Goal: Information Seeking & Learning: Learn about a topic

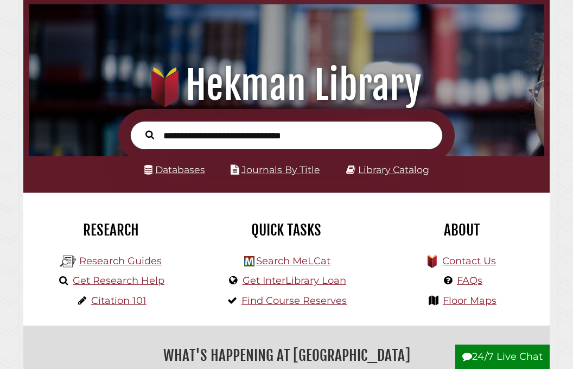
scroll to position [62, 0]
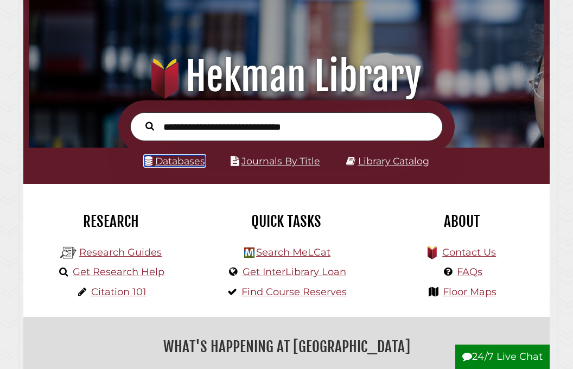
click at [186, 166] on link "Databases" at bounding box center [174, 160] width 61 height 11
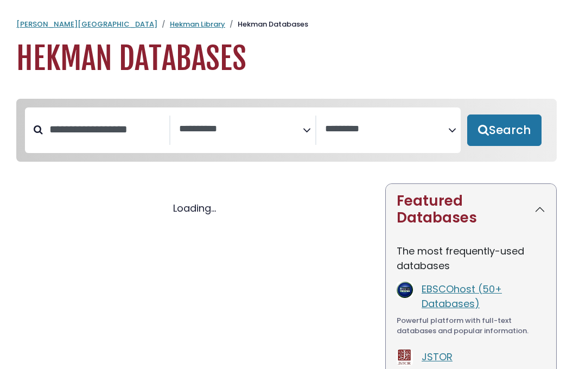
select select "Database Subject Filter"
select select "Database Vendors Filter"
select select "Database Subject Filter"
select select "Database Vendors Filter"
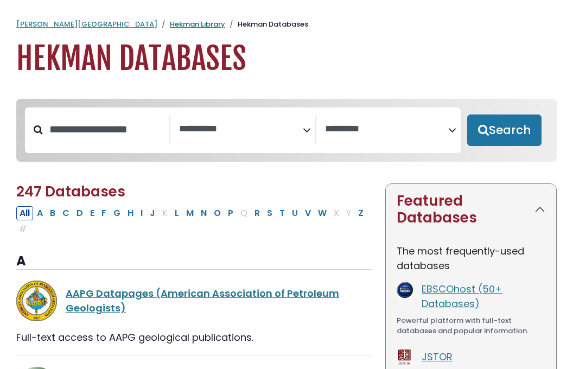
click at [170, 26] on link "Hekman Library" at bounding box center [197, 24] width 55 height 10
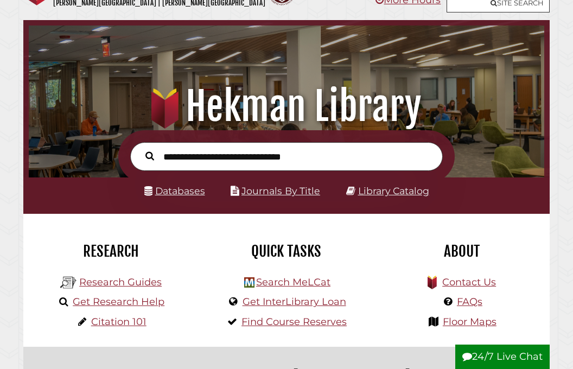
scroll to position [37, 0]
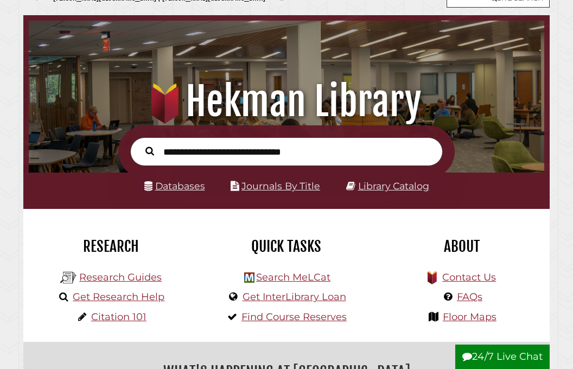
click at [236, 148] on input "text" at bounding box center [286, 151] width 313 height 29
click at [235, 151] on input "text" at bounding box center [286, 151] width 313 height 29
click at [183, 329] on div "Research Guides Get Research Help Citation 101" at bounding box center [110, 299] width 159 height 65
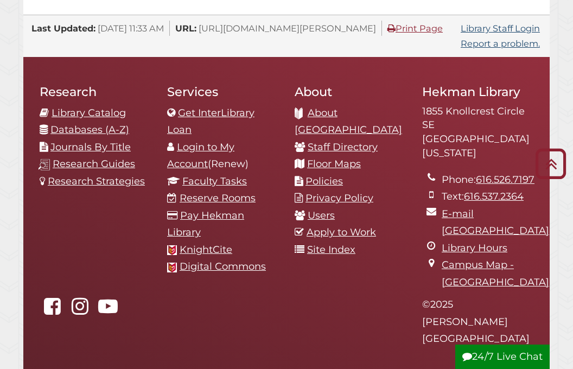
scroll to position [1097, 0]
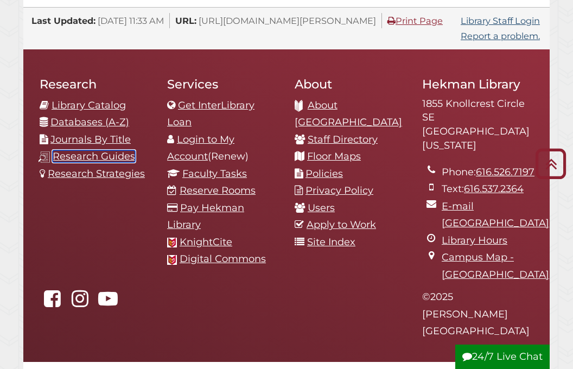
click at [95, 150] on link "Research Guides" at bounding box center [94, 156] width 83 height 12
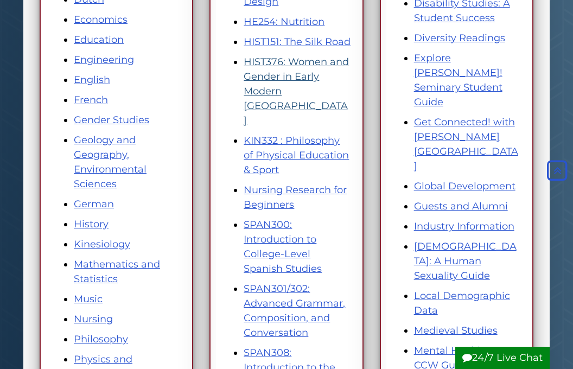
scroll to position [446, 0]
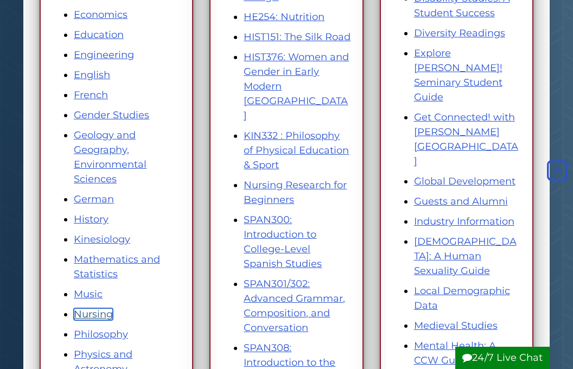
click at [95, 317] on link "Nursing" at bounding box center [93, 314] width 39 height 12
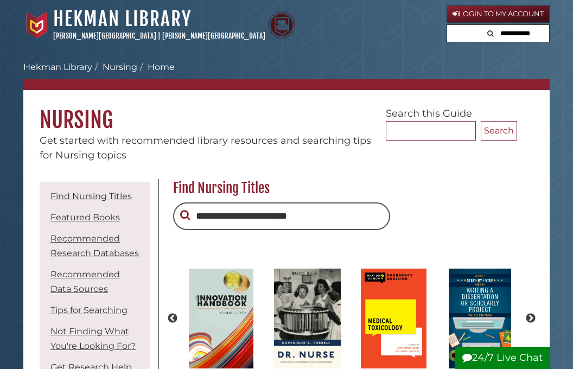
click at [118, 31] on div "Calvin University | Calvin Theological Seminary" at bounding box center [159, 36] width 212 height 11
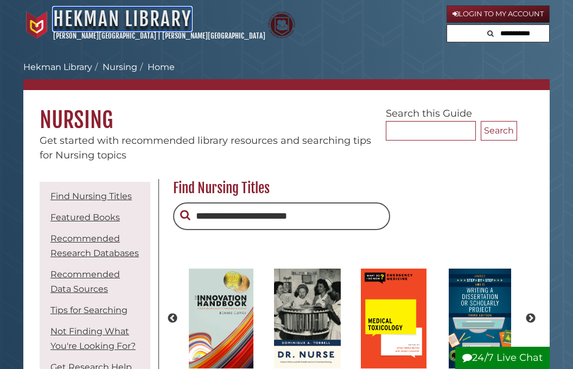
click at [112, 27] on link "Hekman Library" at bounding box center [122, 19] width 138 height 24
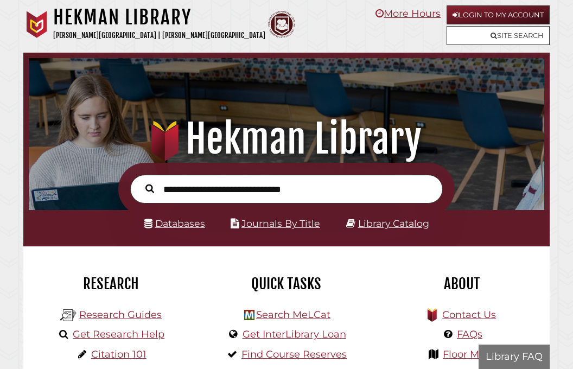
scroll to position [170, 510]
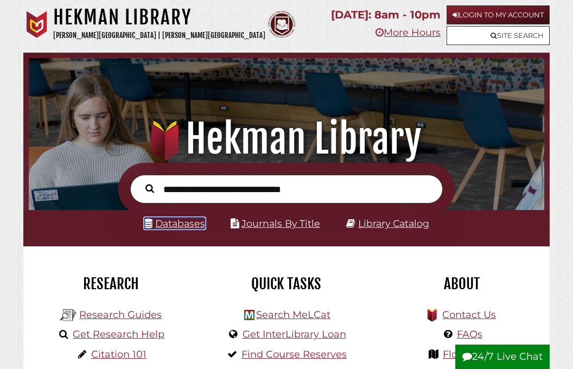
click at [199, 225] on link "Databases" at bounding box center [174, 223] width 61 height 11
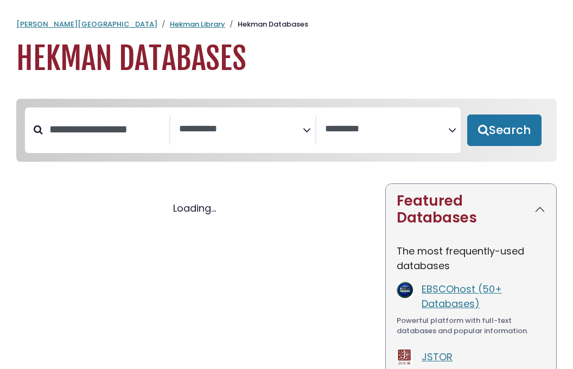
select select "Database Subject Filter"
select select "Database Vendors Filter"
select select "Database Subject Filter"
select select "Database Vendors Filter"
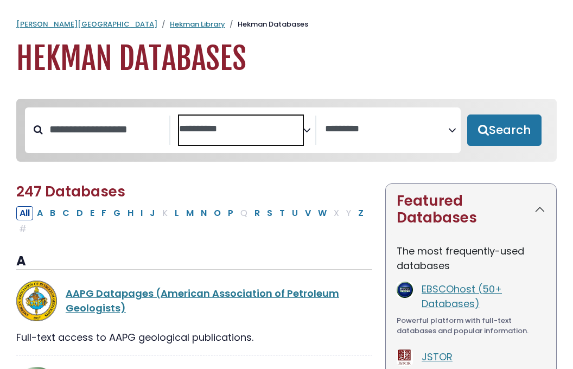
click at [264, 135] on span "Search filters" at bounding box center [240, 130] width 123 height 29
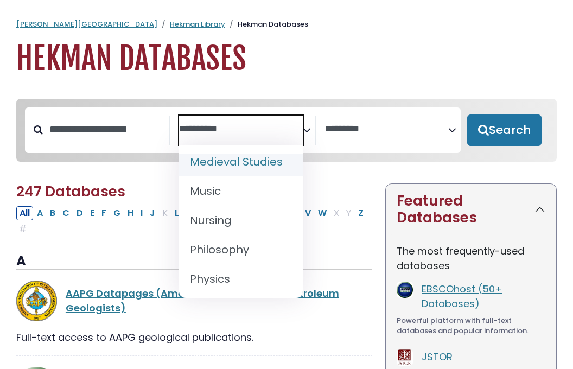
scroll to position [928, 0]
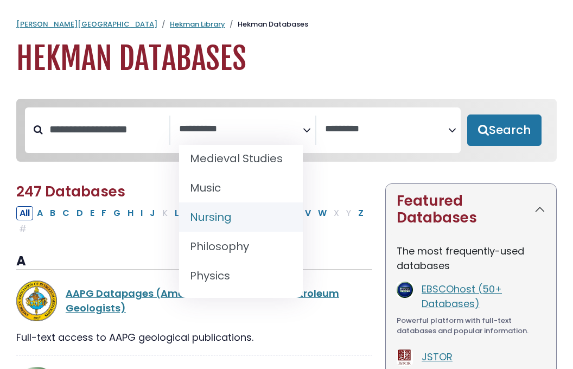
select select "*****"
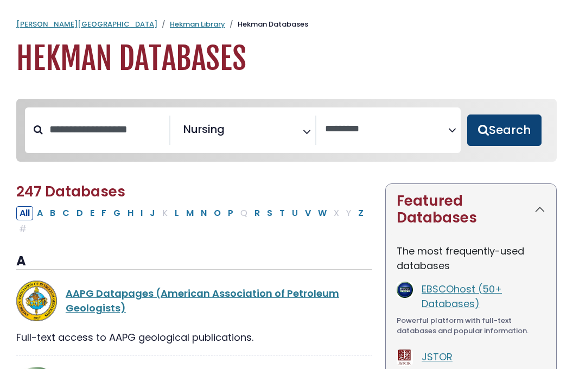
click at [485, 124] on button "Search" at bounding box center [504, 130] width 74 height 31
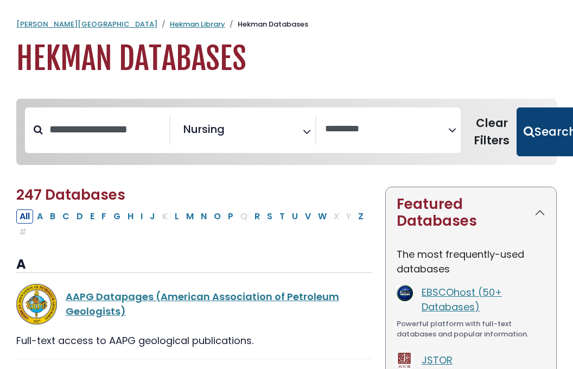
select select "Database Vendors Filter"
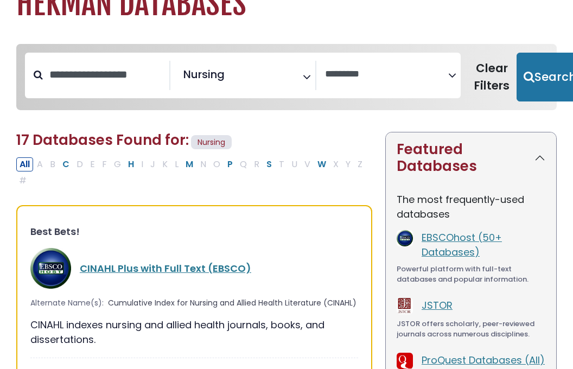
scroll to position [68, 0]
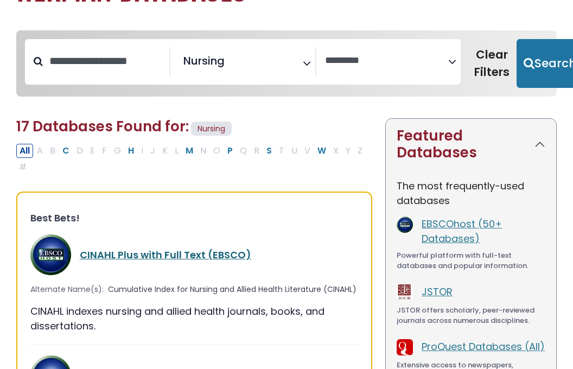
click at [198, 252] on link "CINAHL Plus with Full Text (EBSCO)" at bounding box center [166, 255] width 172 height 14
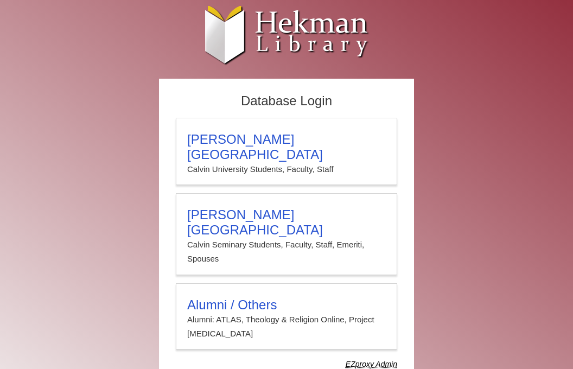
type input "**********"
click at [262, 116] on div "**********" at bounding box center [286, 244] width 232 height 264
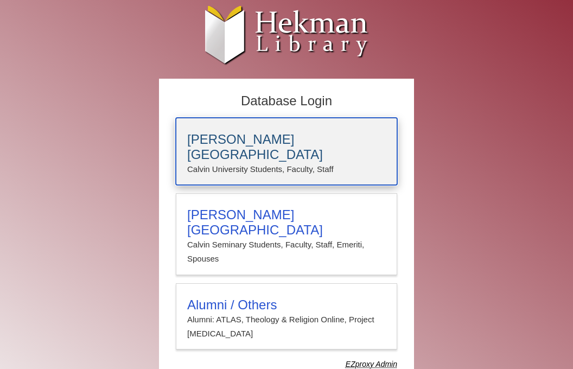
click at [256, 142] on h3 "[PERSON_NAME][GEOGRAPHIC_DATA]" at bounding box center [286, 147] width 199 height 30
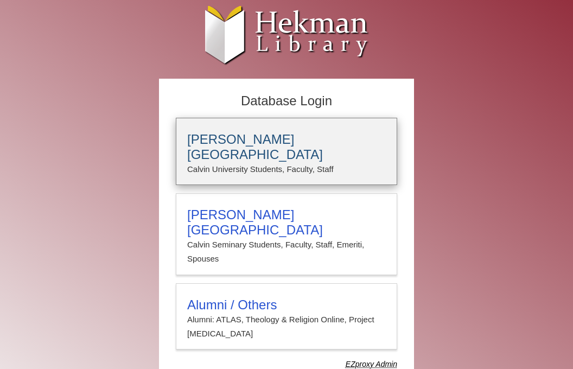
type input "**********"
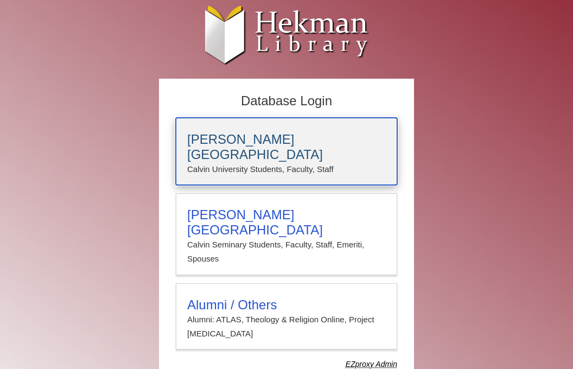
click at [284, 162] on p "Calvin University Students, Faculty, Staff" at bounding box center [286, 169] width 199 height 14
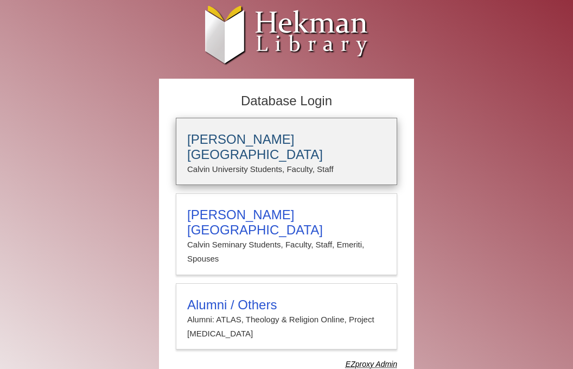
type input "**********"
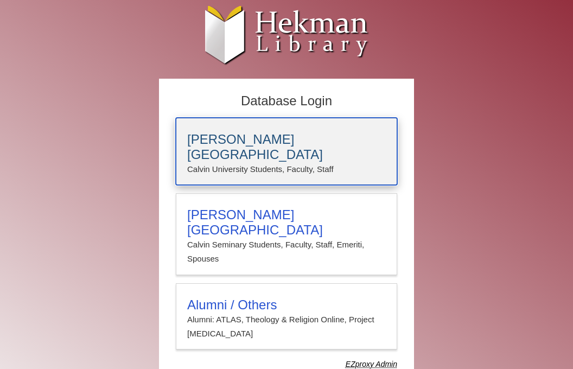
click at [358, 162] on p "Calvin University Students, Faculty, Staff" at bounding box center [286, 169] width 199 height 14
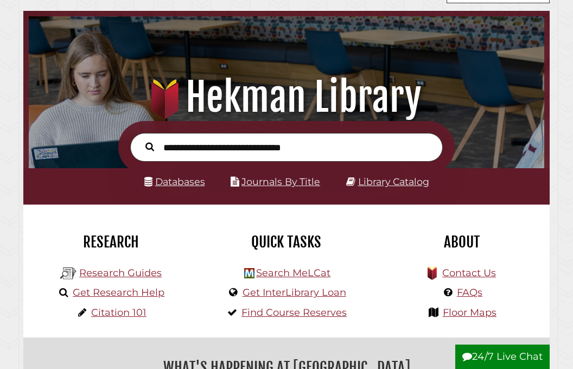
scroll to position [61, 0]
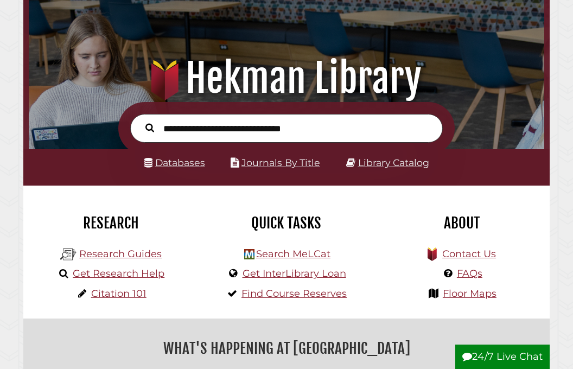
click at [205, 165] on ul "Databases Journals By Title Library Catalog" at bounding box center [287, 163] width 326 height 17
click at [193, 165] on link "Databases" at bounding box center [174, 162] width 61 height 11
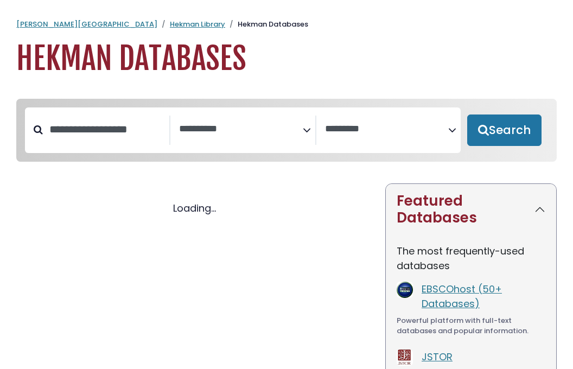
select select "Database Subject Filter"
select select "Database Vendors Filter"
select select "Database Subject Filter"
select select "Database Vendors Filter"
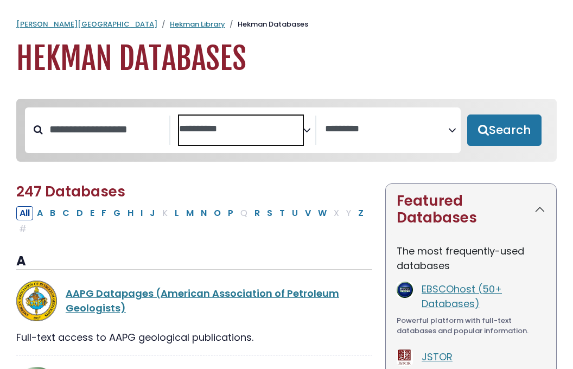
click at [280, 127] on textarea "Search" at bounding box center [240, 129] width 123 height 11
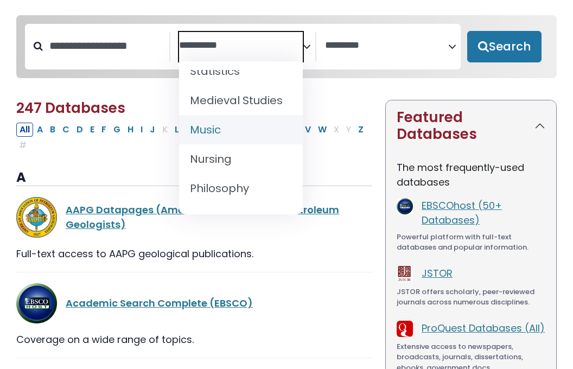
scroll to position [903, 0]
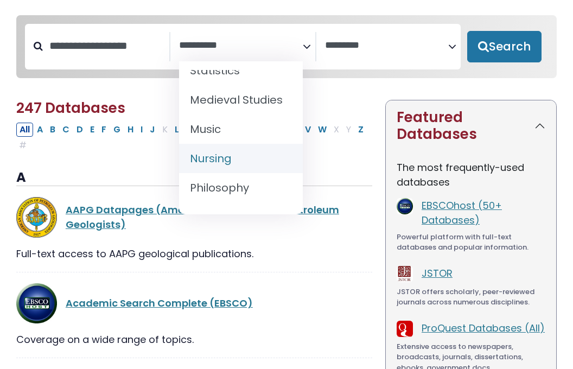
select select "*****"
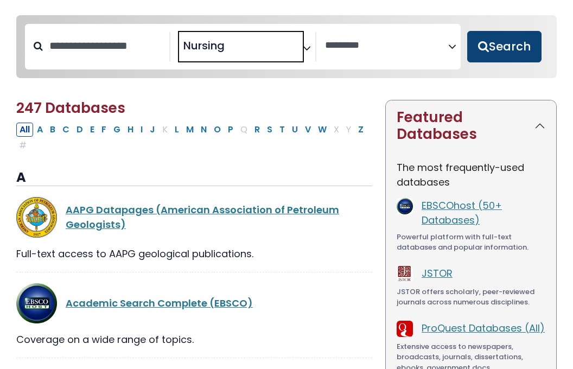
click at [494, 43] on button "Search" at bounding box center [504, 46] width 74 height 31
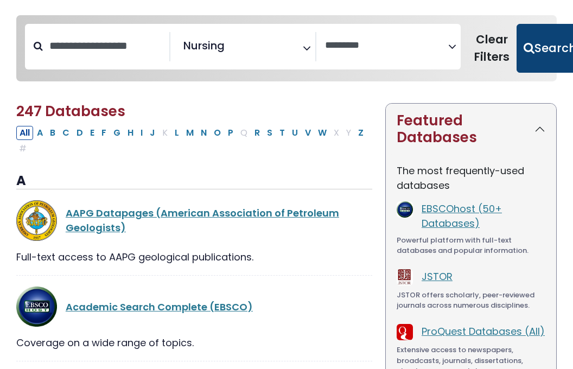
select select "Database Vendors Filter"
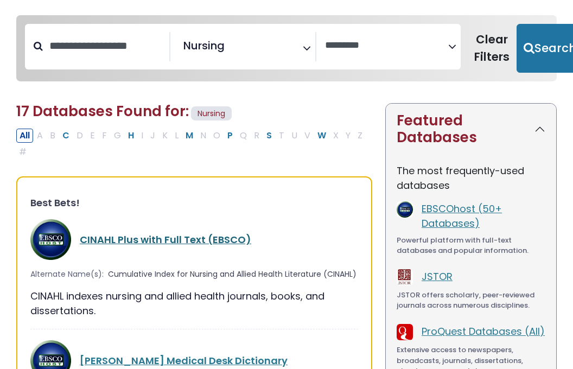
click at [140, 235] on link "CINAHL Plus with Full Text (EBSCO)" at bounding box center [166, 240] width 172 height 14
click at [193, 238] on link "CINAHL Plus with Full Text (EBSCO)" at bounding box center [166, 240] width 172 height 14
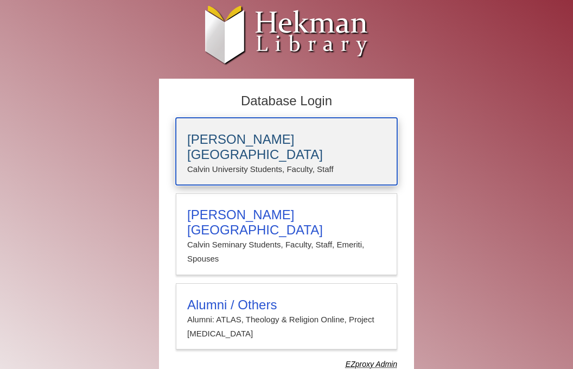
click at [288, 162] on p "Calvin University Students, Faculty, Staff" at bounding box center [286, 169] width 199 height 14
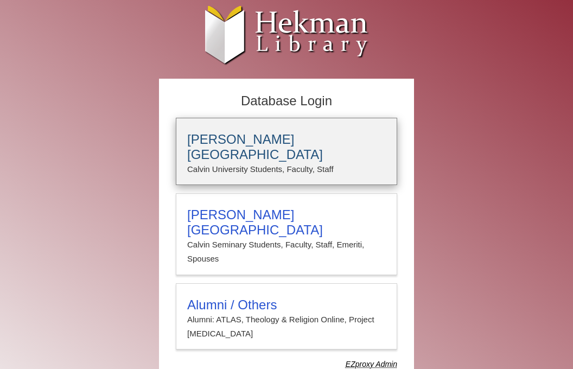
type input "**********"
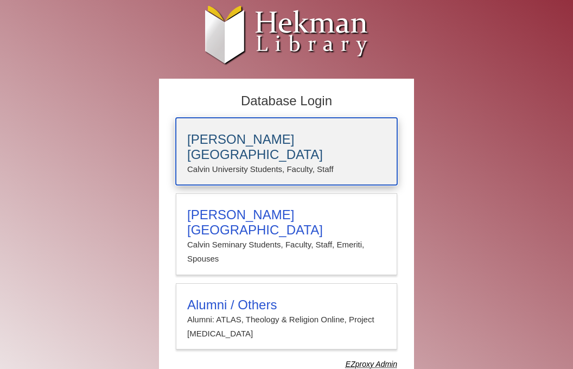
click at [349, 162] on p "Calvin University Students, Faculty, Staff" at bounding box center [286, 169] width 199 height 14
click at [246, 125] on div "[PERSON_NAME][GEOGRAPHIC_DATA] [PERSON_NAME] University Students, Faculty, Staff" at bounding box center [287, 151] width 222 height 67
